Goal: Communication & Community: Answer question/provide support

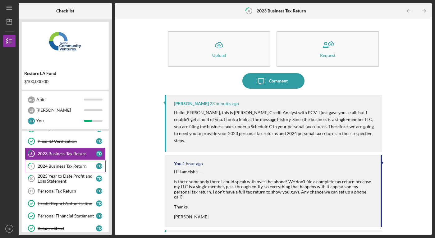
scroll to position [36, 0]
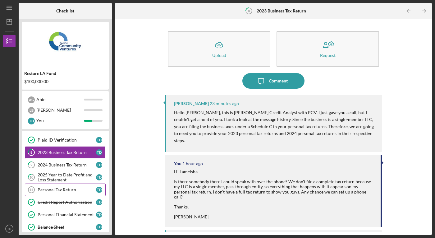
click at [65, 189] on div "Personal Tax Return" at bounding box center [67, 189] width 58 height 5
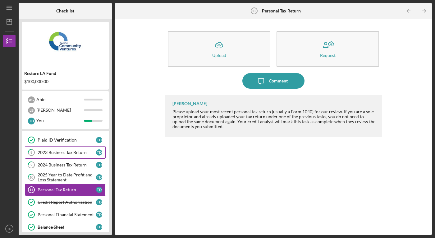
click at [73, 153] on div "2023 Business Tax Return" at bounding box center [67, 152] width 58 height 5
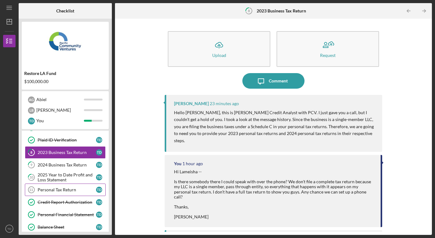
click at [64, 193] on link "Personal Tax Return 11 Personal Tax Return T D" at bounding box center [65, 189] width 81 height 12
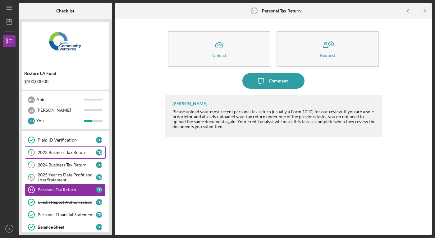
click at [71, 158] on link "8 2023 Business Tax Return T D" at bounding box center [65, 152] width 81 height 12
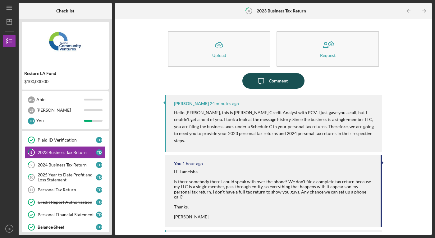
click at [286, 83] on button "Icon/Message Comment" at bounding box center [273, 81] width 62 height 16
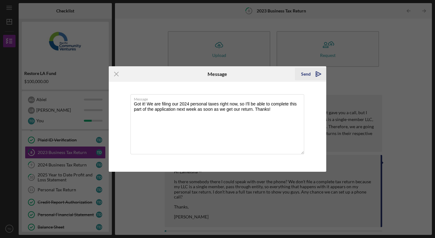
type textarea "Got it! We are filing our 2024 personal taxes right now, so I'll be able to com…"
click at [306, 71] on div "Send" at bounding box center [306, 74] width 10 height 12
